Goal: Download file/media

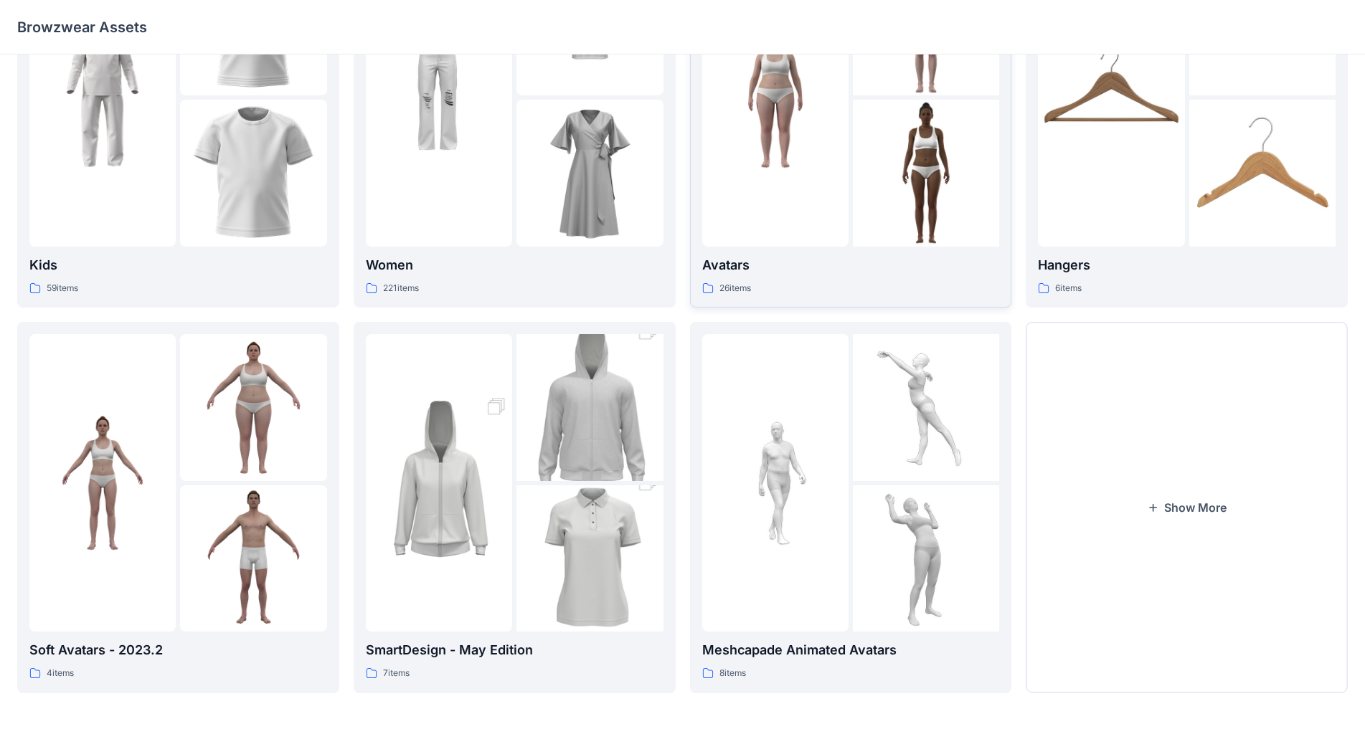
scroll to position [139, 0]
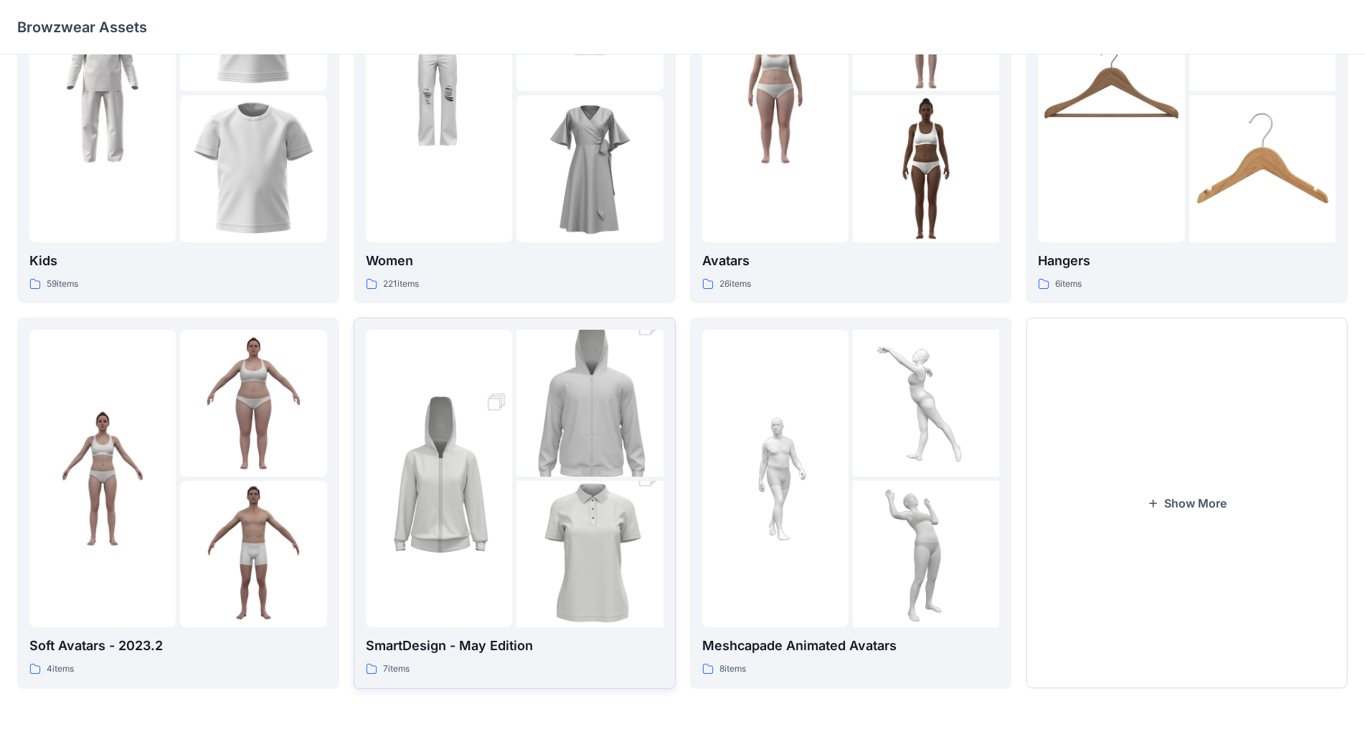
click at [510, 509] on img at bounding box center [439, 479] width 146 height 220
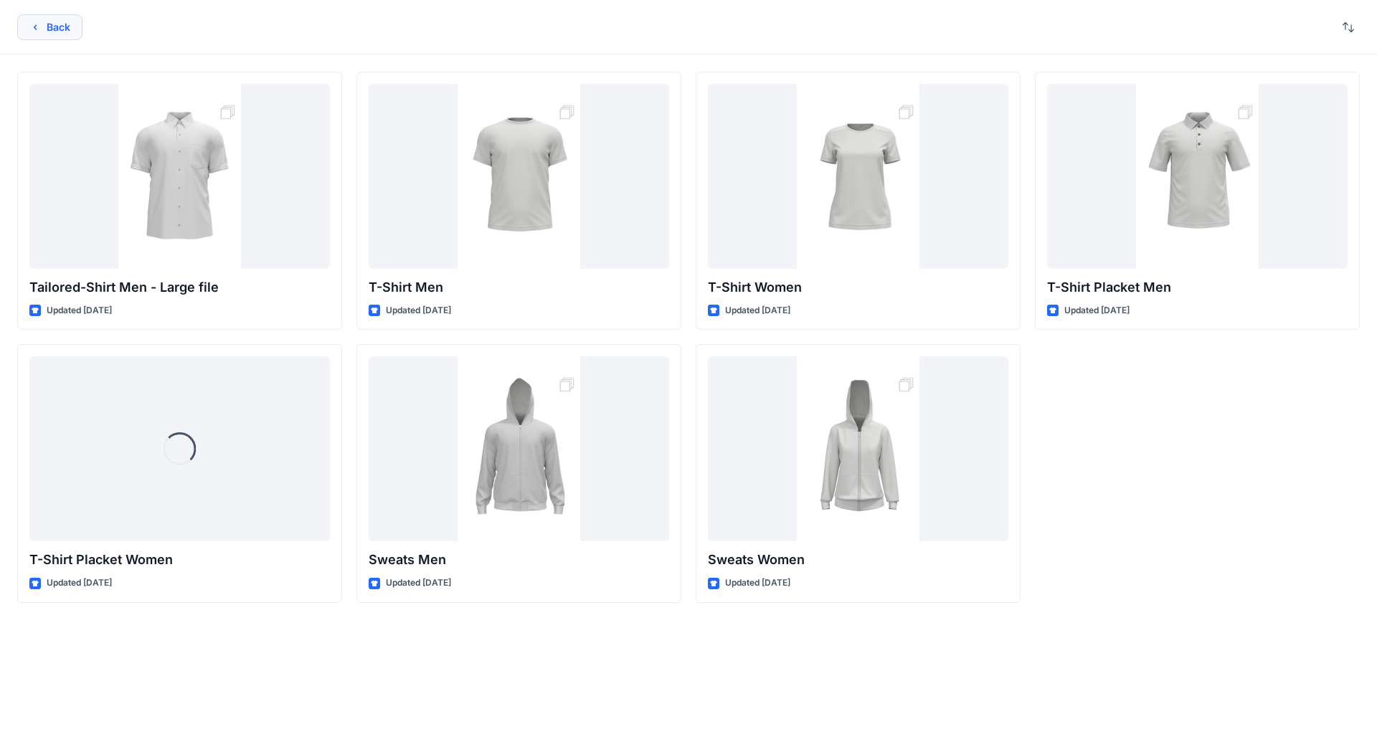
click at [35, 28] on icon "button" at bounding box center [35, 26] width 3 height 5
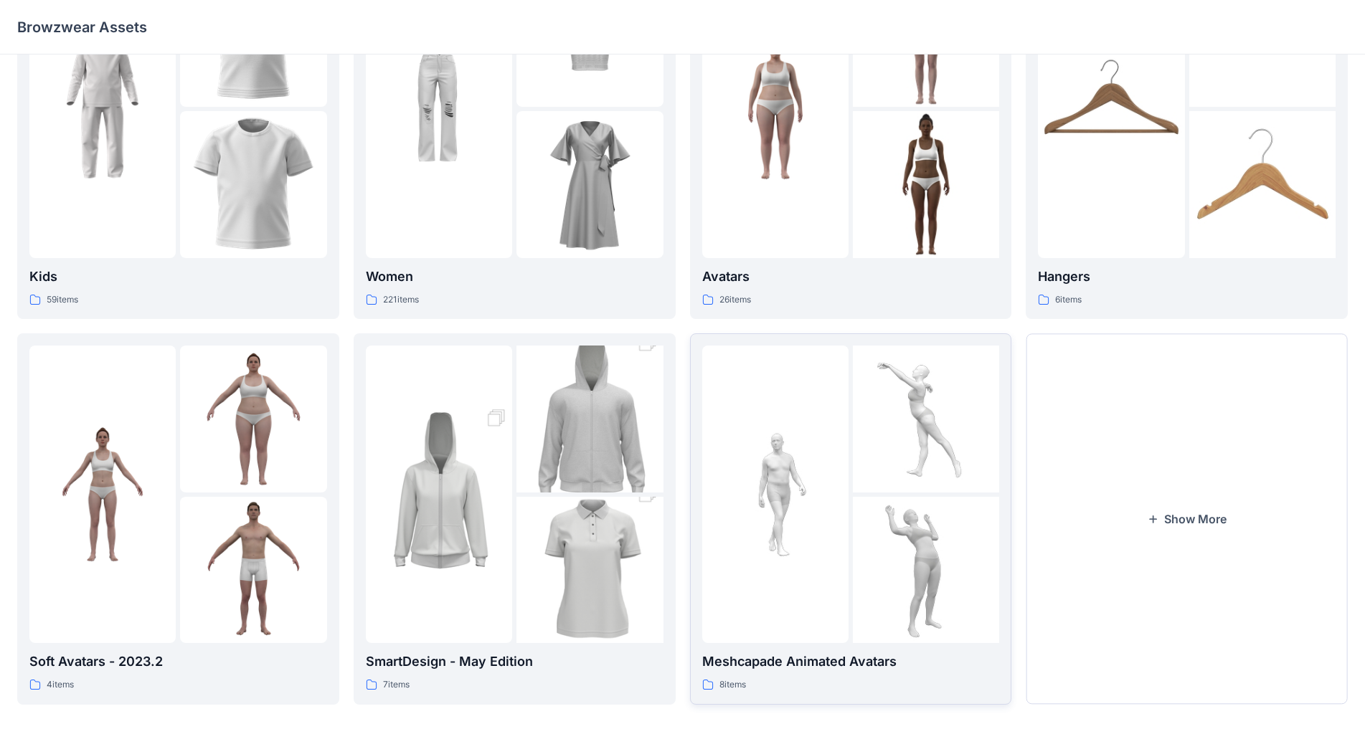
scroll to position [139, 0]
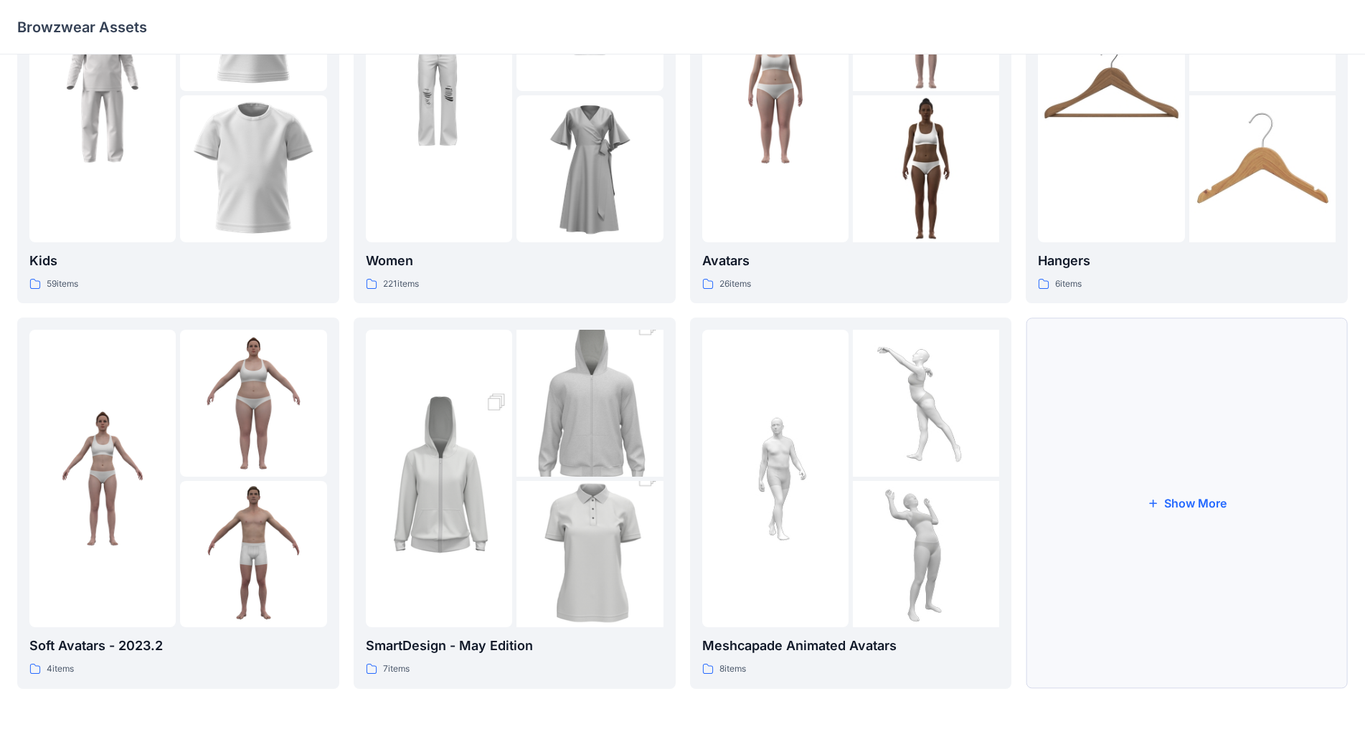
click at [716, 508] on button "Show More" at bounding box center [1186, 503] width 322 height 371
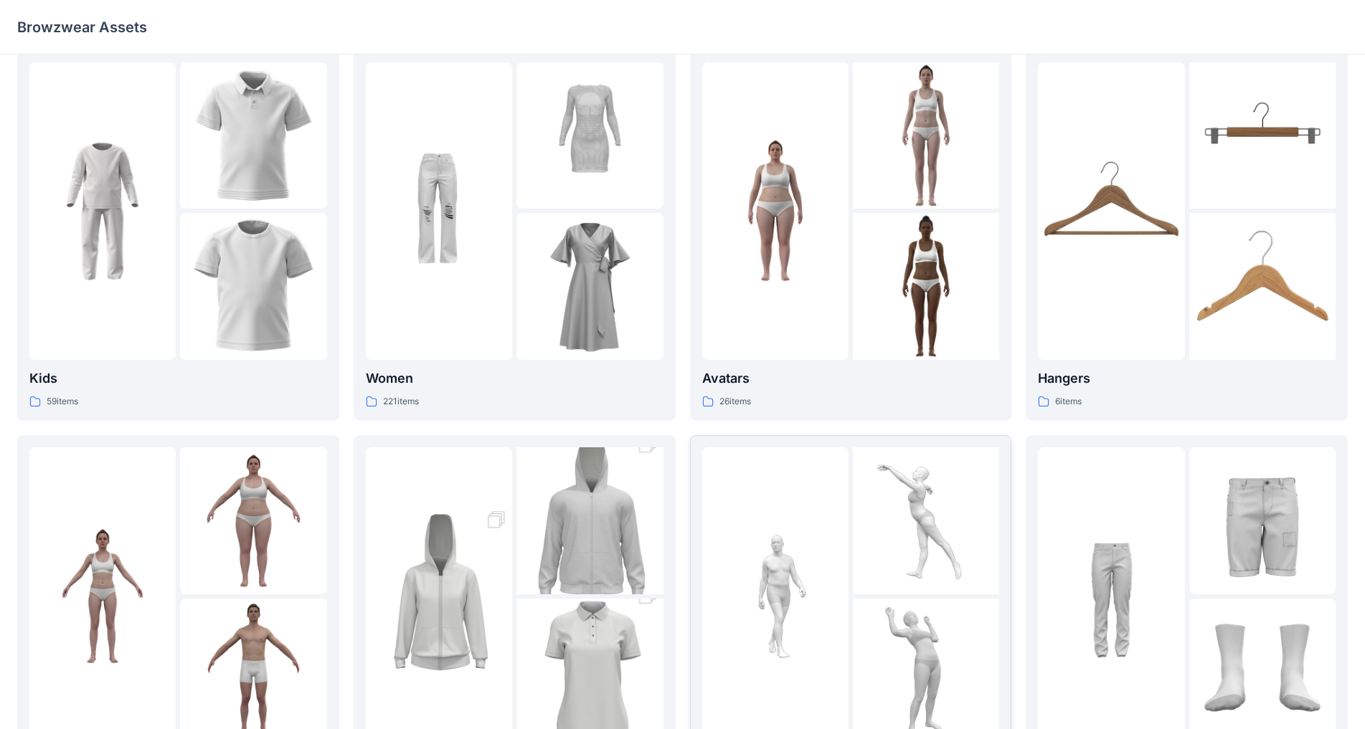
scroll to position [0, 0]
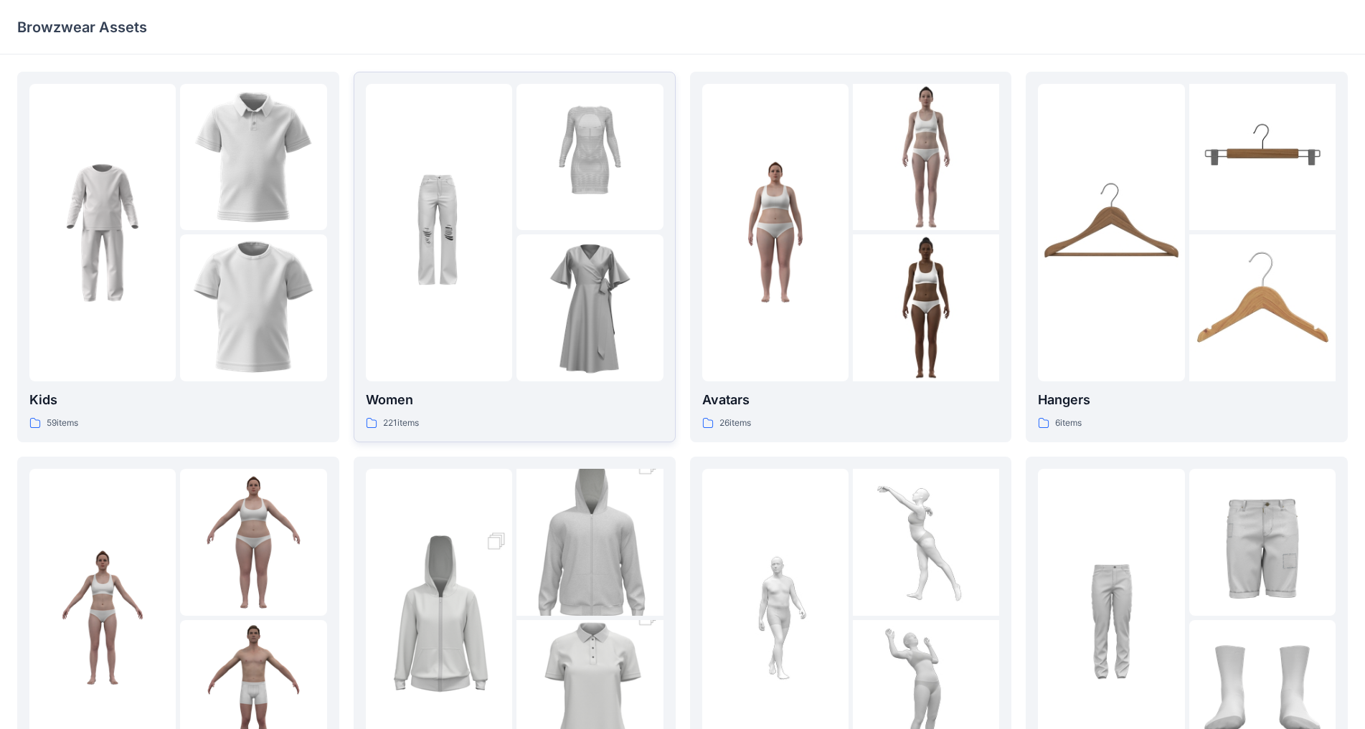
click at [462, 299] on img at bounding box center [439, 232] width 146 height 146
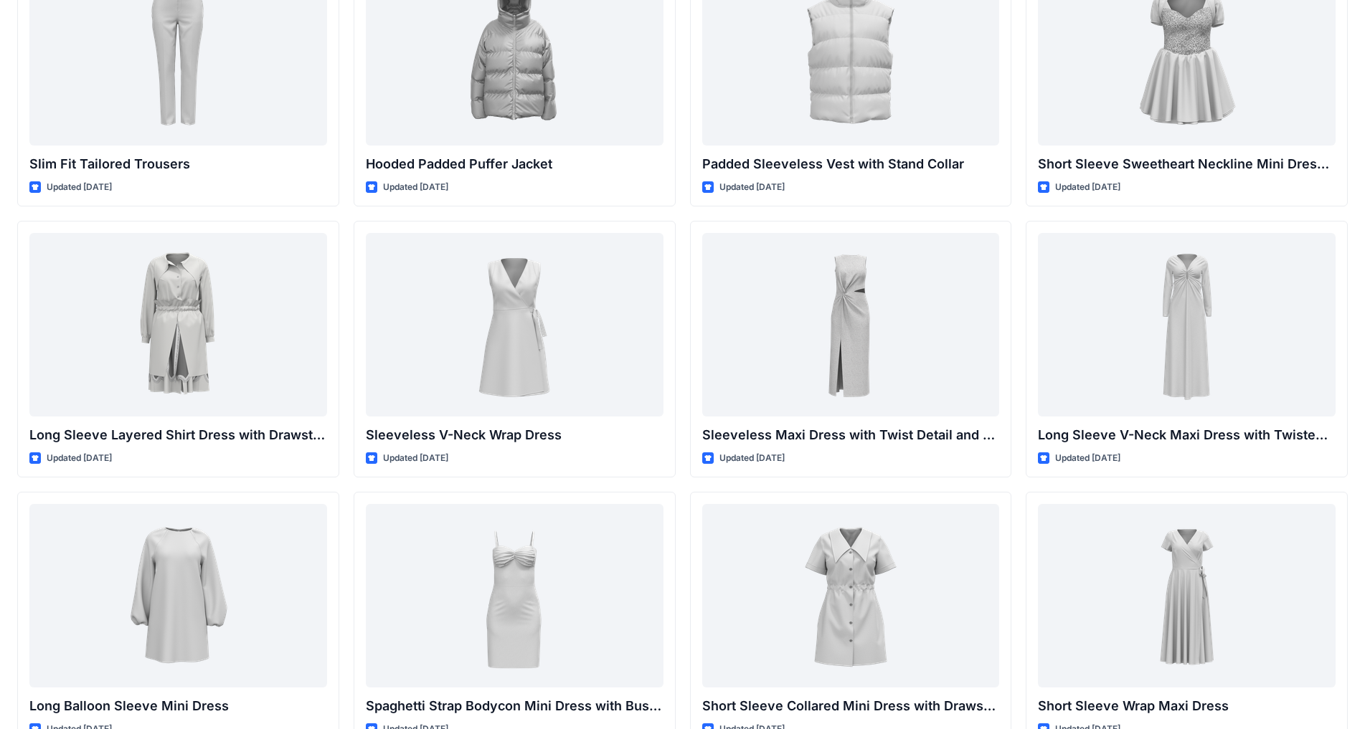
scroll to position [1453, 0]
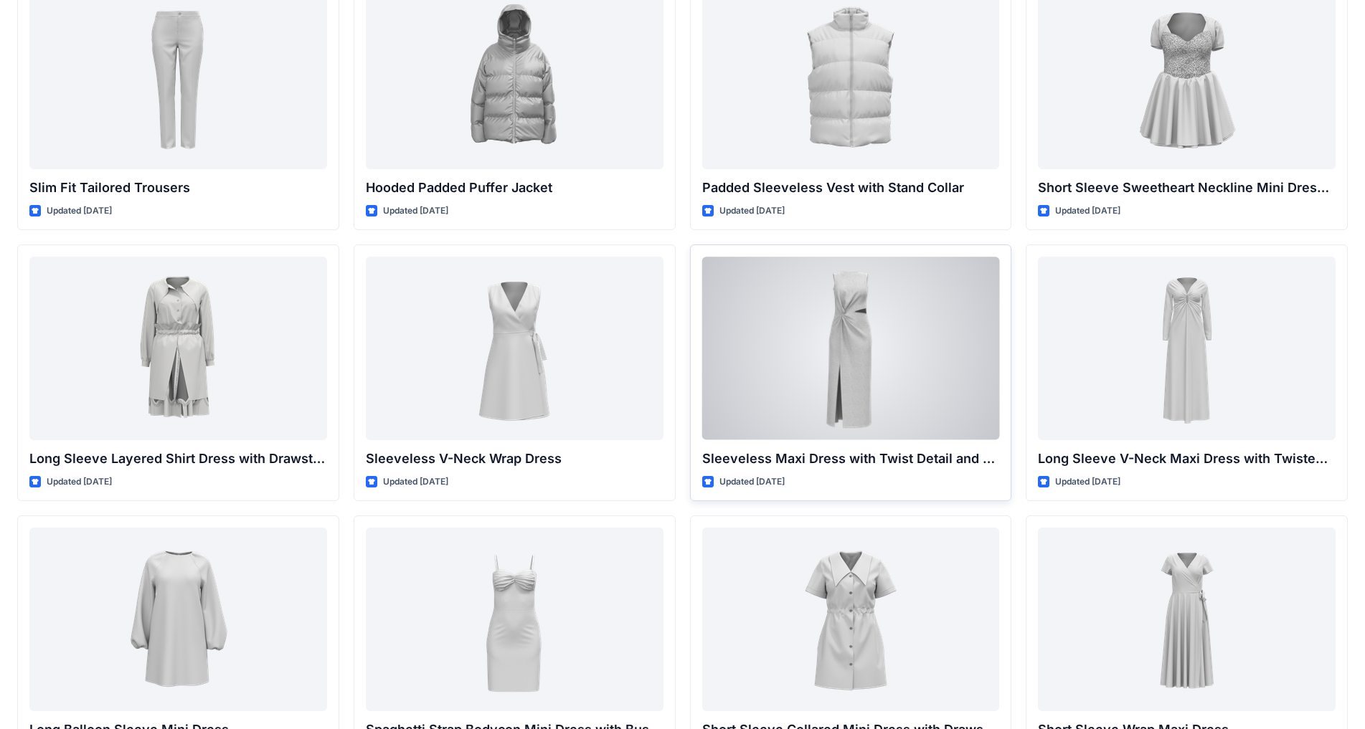
click at [716, 343] on div at bounding box center [851, 348] width 298 height 183
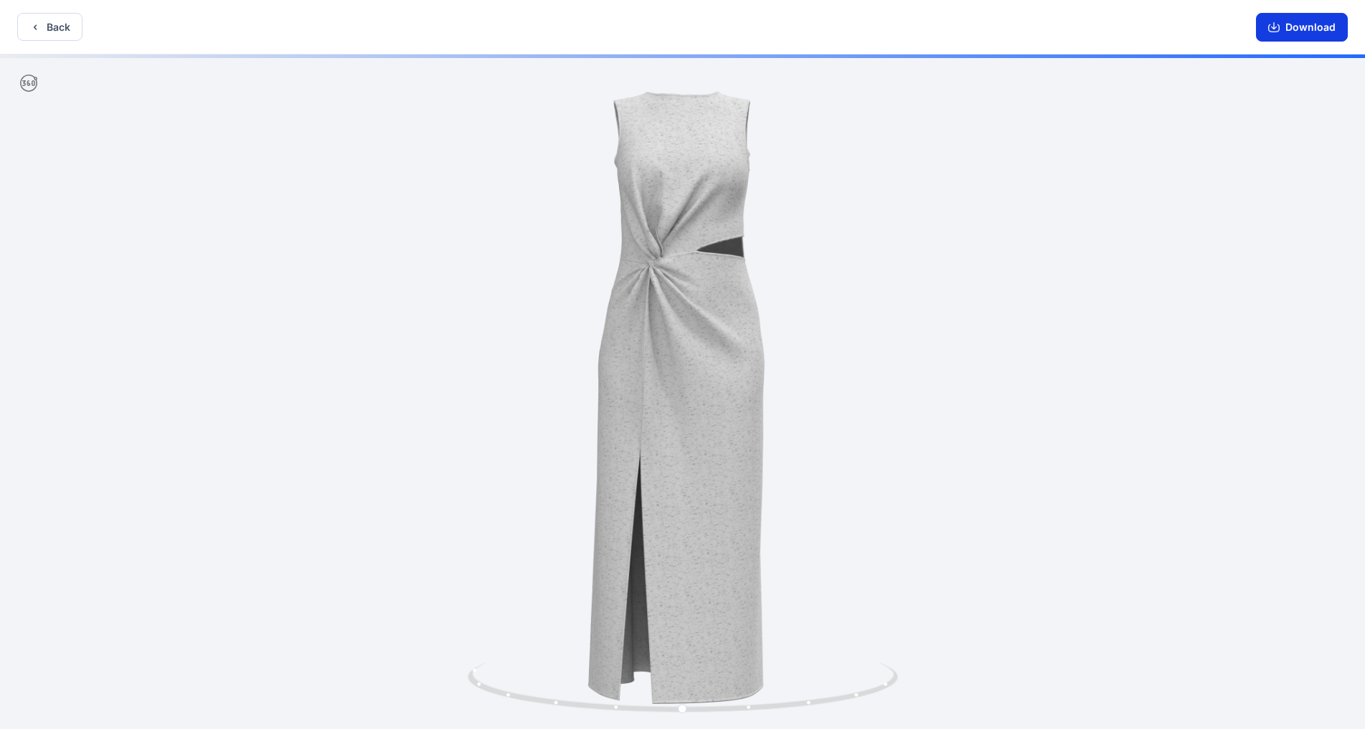
click at [716, 27] on button "Download" at bounding box center [1302, 27] width 92 height 29
